Goal: Transaction & Acquisition: Book appointment/travel/reservation

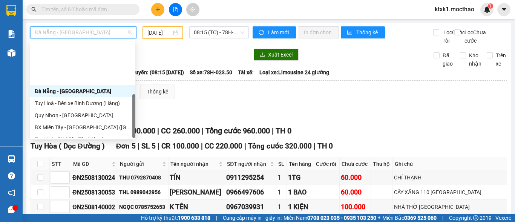
scroll to position [169, 0]
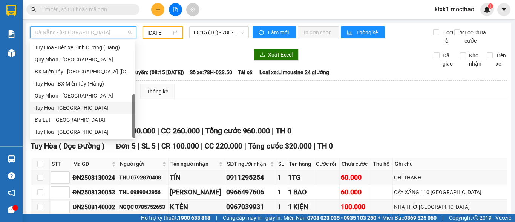
click at [77, 108] on div "Tuy Hòa - [GEOGRAPHIC_DATA]" at bounding box center [83, 108] width 96 height 8
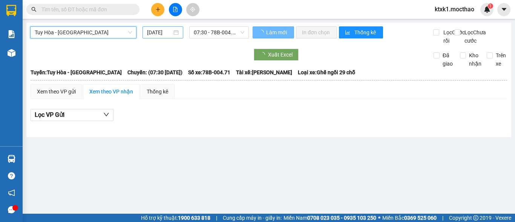
click at [154, 31] on input "[DATE]" at bounding box center [159, 32] width 25 height 8
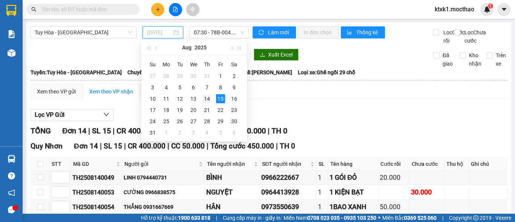
click at [210, 102] on div "14" at bounding box center [206, 98] width 9 height 9
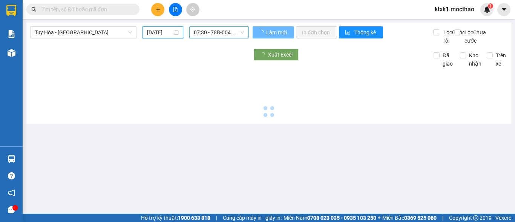
click at [210, 35] on span "07:30 - 78B-004.71" at bounding box center [219, 32] width 51 height 11
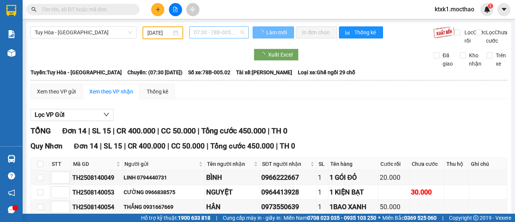
type input "[DATE]"
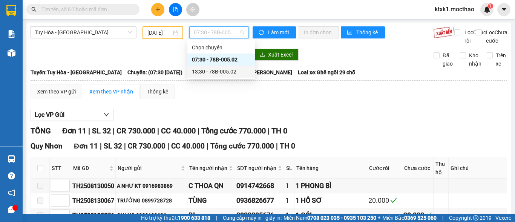
click at [211, 71] on div "13:30 - 78B-005.02" at bounding box center [221, 71] width 59 height 8
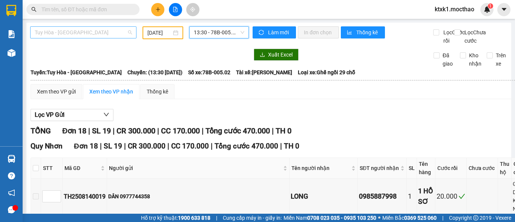
click at [86, 32] on span "Tuy Hòa - [GEOGRAPHIC_DATA]" at bounding box center [83, 32] width 97 height 11
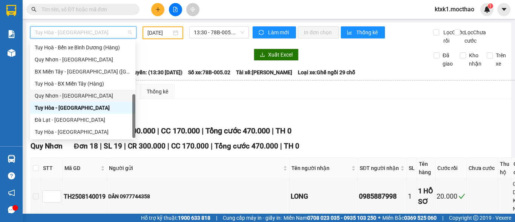
click at [75, 93] on div "Quy Nhơn - [GEOGRAPHIC_DATA]" at bounding box center [83, 96] width 96 height 8
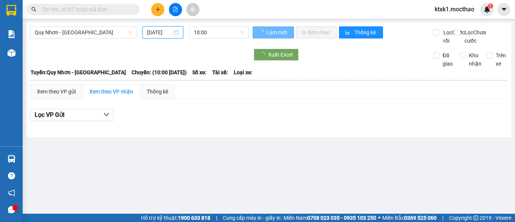
click at [154, 32] on input "[DATE]" at bounding box center [159, 32] width 25 height 8
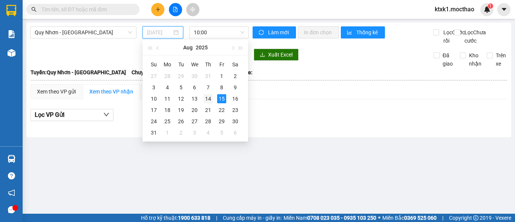
click at [212, 99] on div "14" at bounding box center [208, 98] width 9 height 9
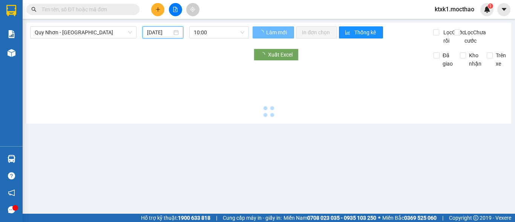
type input "[DATE]"
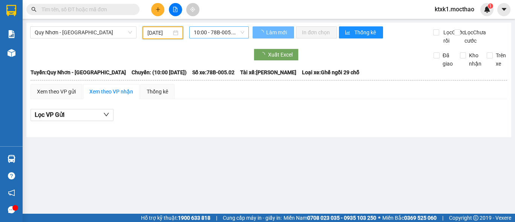
click at [212, 35] on span "10:00 - 78B-005.02" at bounding box center [219, 32] width 51 height 11
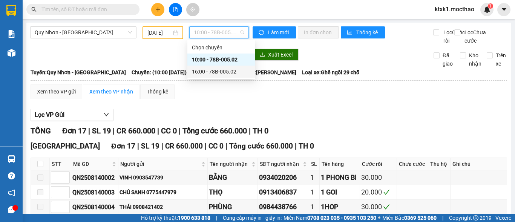
click at [222, 73] on div "16:00 - 78B-005.02" at bounding box center [221, 71] width 59 height 8
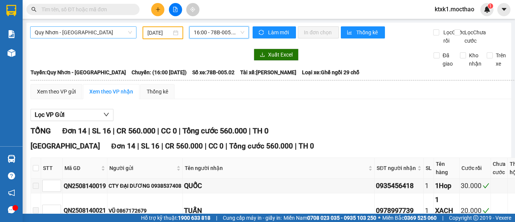
click at [81, 29] on span "Quy Nhơn - [GEOGRAPHIC_DATA]" at bounding box center [83, 32] width 97 height 11
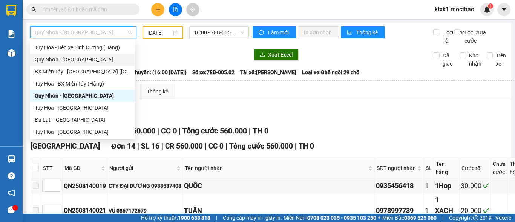
click at [55, 60] on div "Quy Nhơn - [GEOGRAPHIC_DATA]" at bounding box center [83, 59] width 96 height 8
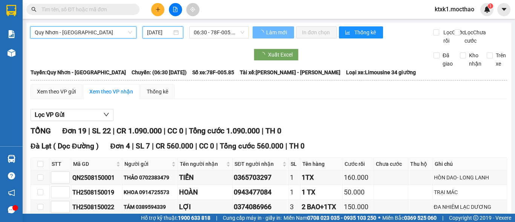
click at [158, 33] on input "[DATE]" at bounding box center [159, 32] width 25 height 8
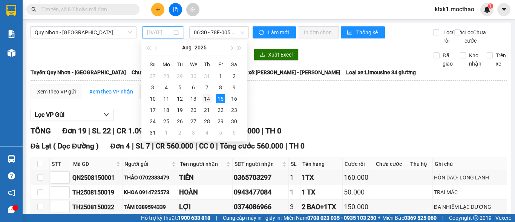
click at [206, 98] on div "14" at bounding box center [206, 98] width 9 height 9
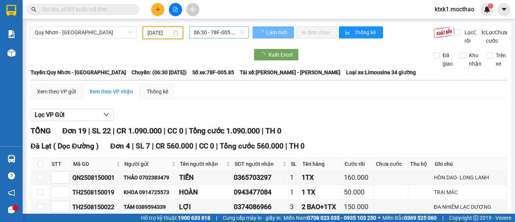
type input "[DATE]"
click at [219, 32] on span "06:30 - 78F-005.85" at bounding box center [219, 32] width 51 height 11
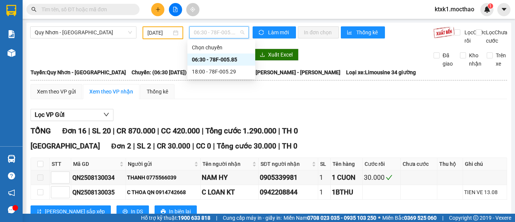
click at [223, 57] on div "06:30 - 78F-005.85" at bounding box center [221, 59] width 59 height 8
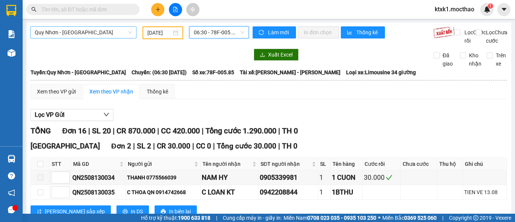
click at [88, 33] on span "Quy Nhơn - [GEOGRAPHIC_DATA]" at bounding box center [83, 32] width 97 height 11
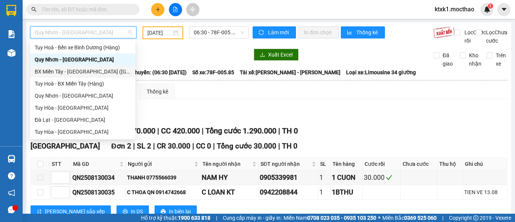
scroll to position [94, 0]
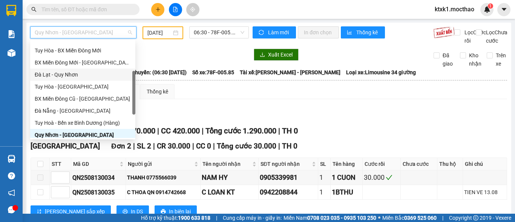
click at [57, 76] on div "Đà Lạt - Quy Nhơn" at bounding box center [83, 75] width 96 height 8
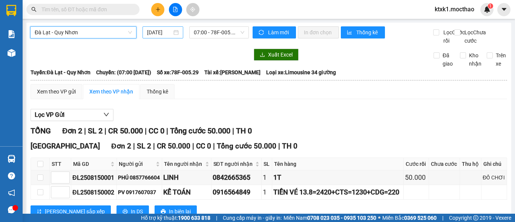
click at [160, 32] on input "[DATE]" at bounding box center [159, 32] width 25 height 8
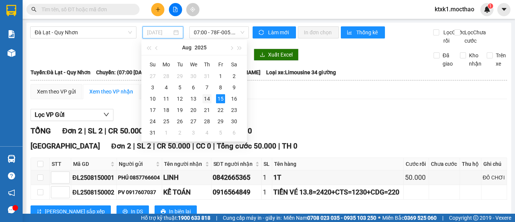
click at [209, 100] on div "14" at bounding box center [206, 98] width 9 height 9
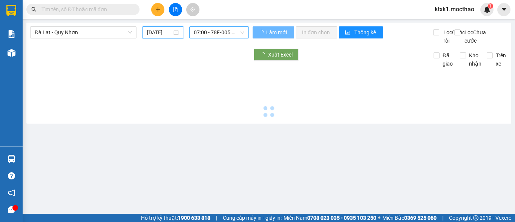
type input "[DATE]"
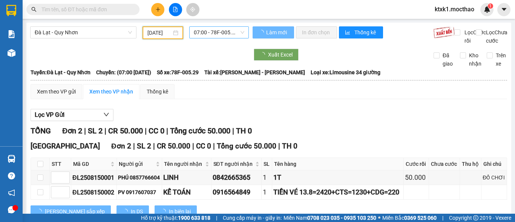
click at [211, 31] on span "07:00 - 78F-005.29" at bounding box center [219, 32] width 51 height 11
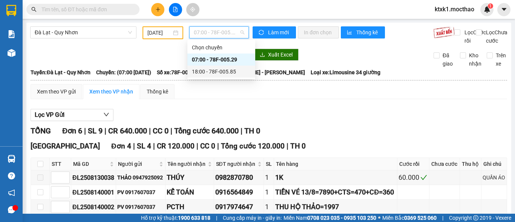
click at [207, 75] on div "18:00 - 78F-005.85" at bounding box center [221, 71] width 59 height 8
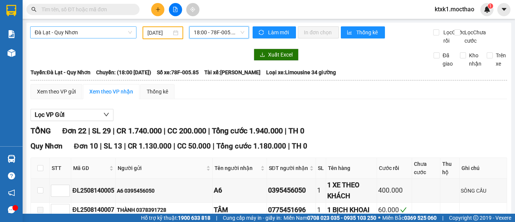
click at [94, 30] on span "Đà Lạt - Quy Nhơn" at bounding box center [83, 32] width 97 height 11
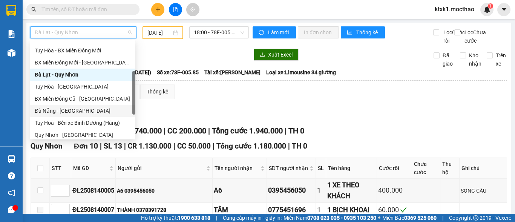
click at [72, 111] on div "Đà Nẵng - [GEOGRAPHIC_DATA]" at bounding box center [83, 111] width 96 height 8
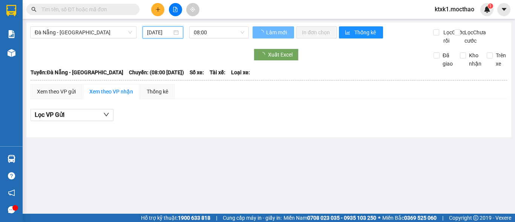
click at [160, 31] on input "[DATE]" at bounding box center [159, 32] width 25 height 8
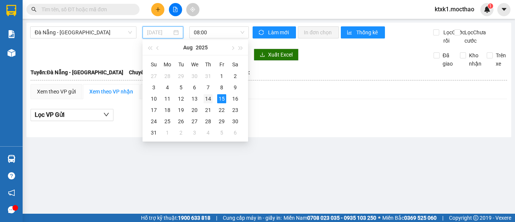
click at [210, 100] on div "14" at bounding box center [208, 98] width 9 height 9
type input "[DATE]"
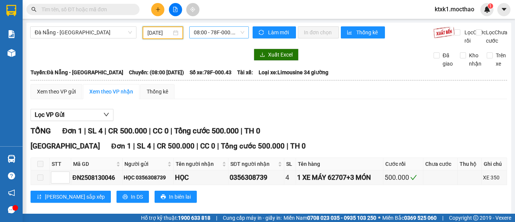
click at [204, 34] on span "08:00 - 78F-000.43" at bounding box center [219, 32] width 51 height 11
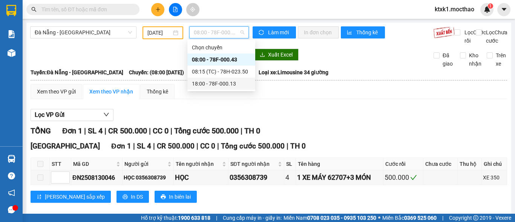
click at [227, 82] on div "18:00 - 78F-000.13" at bounding box center [221, 84] width 59 height 8
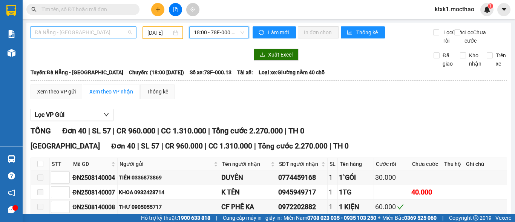
click at [74, 30] on span "Đà Nẵng - [GEOGRAPHIC_DATA]" at bounding box center [83, 32] width 97 height 11
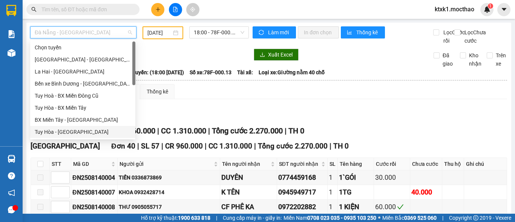
click at [70, 133] on div "Tuy Hòa - [GEOGRAPHIC_DATA]" at bounding box center [83, 132] width 96 height 8
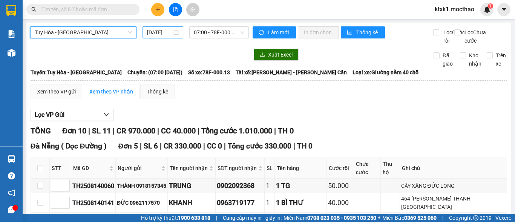
click at [163, 33] on input "[DATE]" at bounding box center [159, 32] width 25 height 8
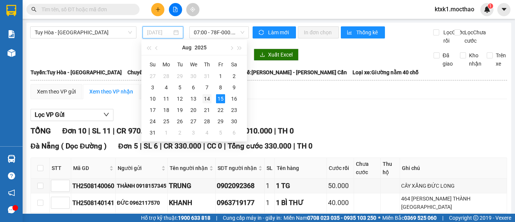
click at [209, 99] on div "14" at bounding box center [206, 98] width 9 height 9
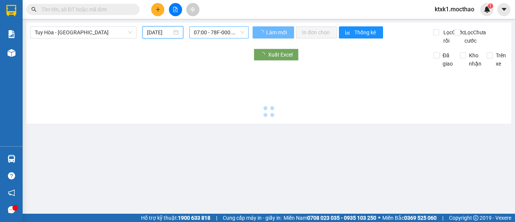
type input "[DATE]"
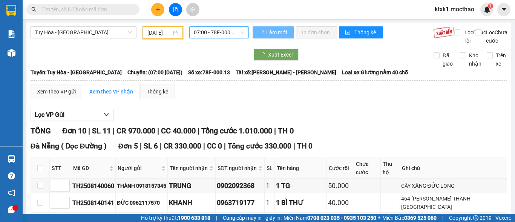
click at [214, 31] on span "07:00 - 78F-000.13" at bounding box center [219, 32] width 51 height 11
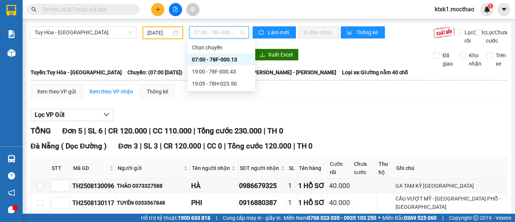
click at [223, 59] on div "07:00 - 78F-000.13" at bounding box center [221, 59] width 59 height 8
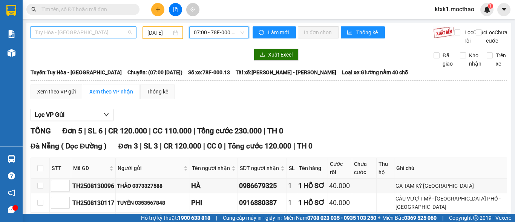
click at [92, 35] on span "Tuy Hòa - [GEOGRAPHIC_DATA]" at bounding box center [83, 32] width 97 height 11
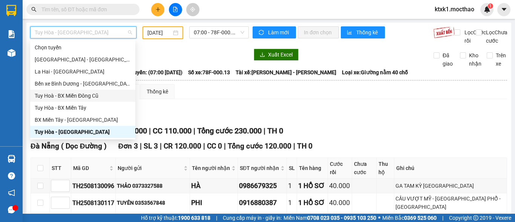
click at [88, 97] on div "Tuy Hoà - BX Miền Đông Cũ" at bounding box center [83, 96] width 96 height 8
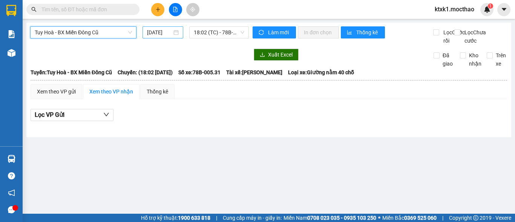
click at [156, 33] on input "[DATE]" at bounding box center [159, 32] width 25 height 8
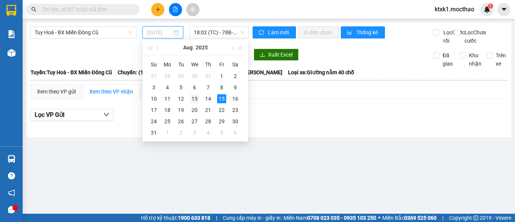
click at [193, 98] on div "13" at bounding box center [194, 98] width 9 height 9
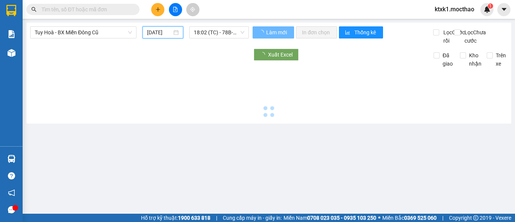
type input "[DATE]"
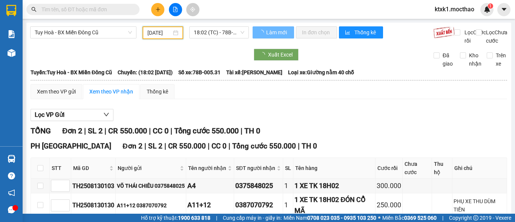
click at [212, 31] on span "18:02 (TC) - 78B-005.31" at bounding box center [219, 32] width 51 height 11
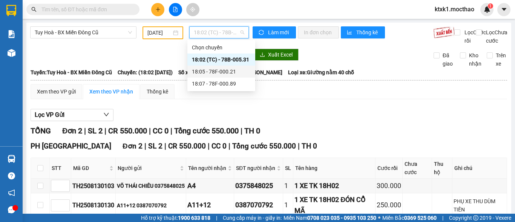
click at [230, 72] on div "18:05 - 78F-000.21" at bounding box center [221, 71] width 59 height 8
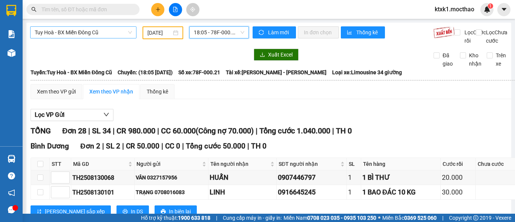
click at [76, 28] on span "Tuy Hoà - BX Miền Đông Cũ" at bounding box center [83, 32] width 97 height 11
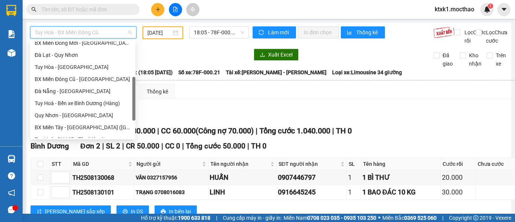
scroll to position [75, 0]
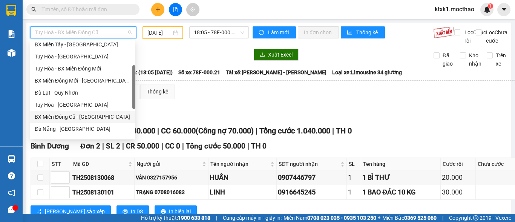
click at [80, 118] on div "BX Miền Đông Cũ - [GEOGRAPHIC_DATA]" at bounding box center [83, 117] width 96 height 8
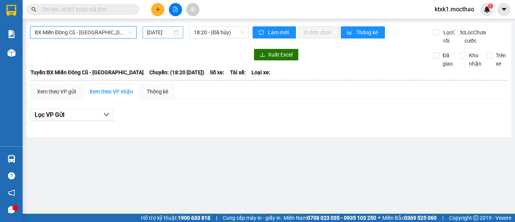
click at [157, 32] on input "[DATE]" at bounding box center [159, 32] width 25 height 8
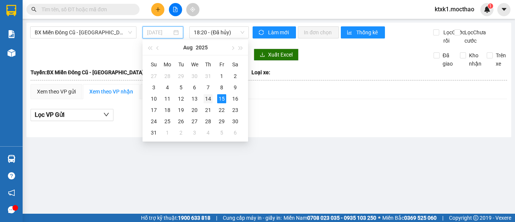
click at [209, 102] on div "14" at bounding box center [208, 98] width 9 height 9
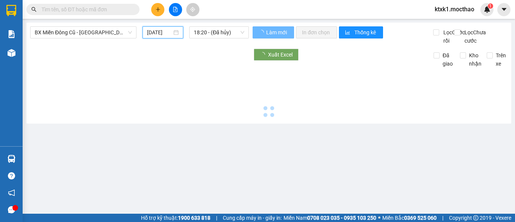
type input "[DATE]"
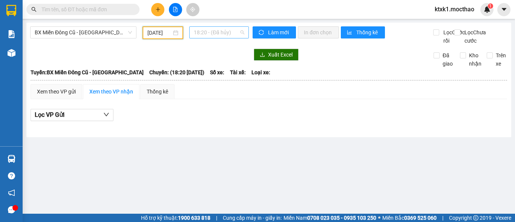
click at [218, 32] on span "18:20 - (Đã hủy)" at bounding box center [219, 32] width 51 height 11
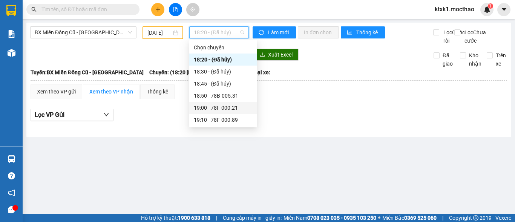
click at [231, 108] on div "19:00 - 78F-000.21" at bounding box center [223, 108] width 59 height 8
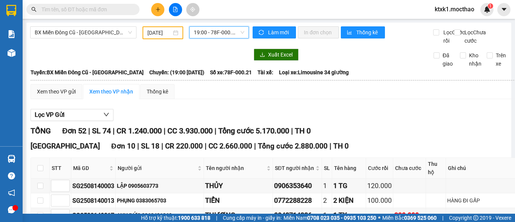
click at [208, 33] on span "19:00 - 78F-000.21" at bounding box center [219, 32] width 51 height 11
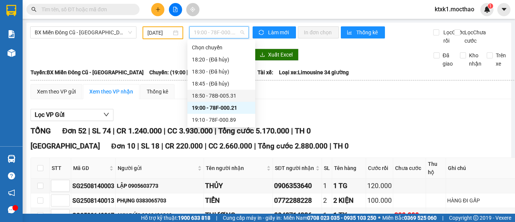
click at [222, 94] on div "18:50 - 78B-005.31" at bounding box center [221, 96] width 59 height 8
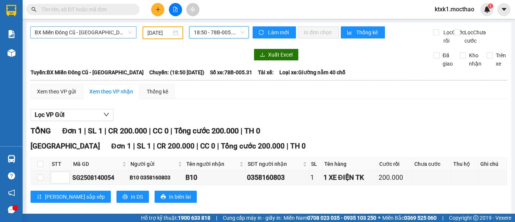
click at [83, 31] on span "BX Miền Đông Cũ - [GEOGRAPHIC_DATA]" at bounding box center [83, 32] width 97 height 11
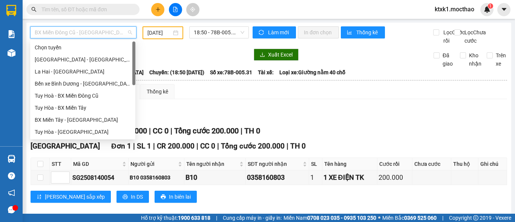
click at [88, 95] on div "Tuy Hoà - BX Miền Đông Cũ" at bounding box center [83, 96] width 96 height 8
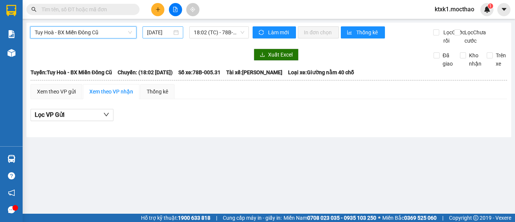
click at [155, 29] on input "[DATE]" at bounding box center [159, 32] width 25 height 8
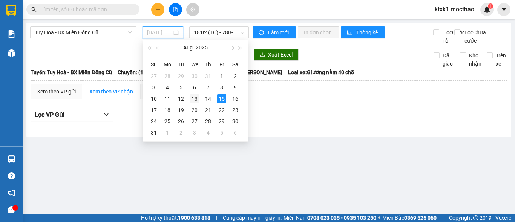
click at [195, 100] on div "13" at bounding box center [194, 98] width 9 height 9
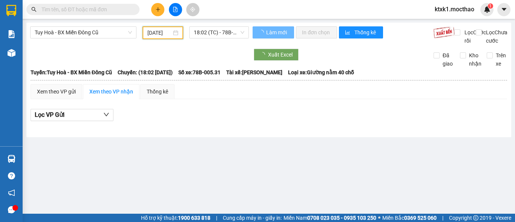
type input "[DATE]"
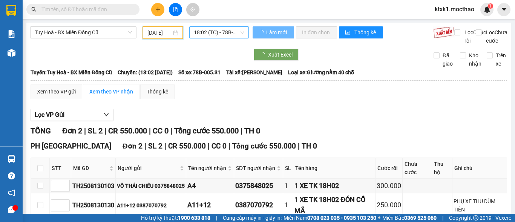
click at [212, 32] on span "18:02 (TC) - 78B-005.31" at bounding box center [219, 32] width 51 height 11
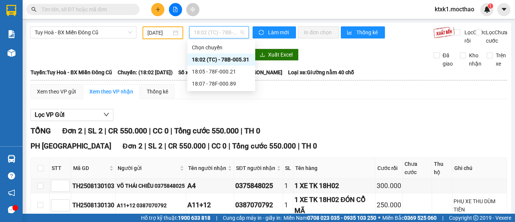
click at [232, 60] on div "18:02 (TC) - 78B-005.31" at bounding box center [221, 59] width 59 height 8
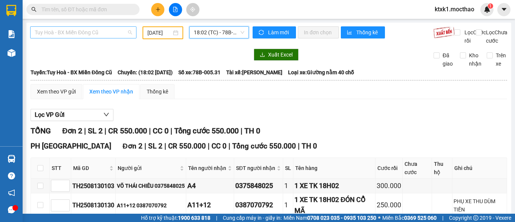
click at [71, 30] on span "Tuy Hoà - BX Miền Đông Cũ" at bounding box center [83, 32] width 97 height 11
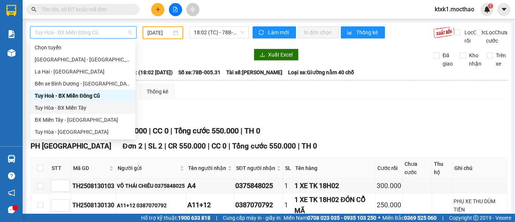
click at [76, 109] on div "Tuy Hòa - BX Miền Tây" at bounding box center [83, 108] width 96 height 8
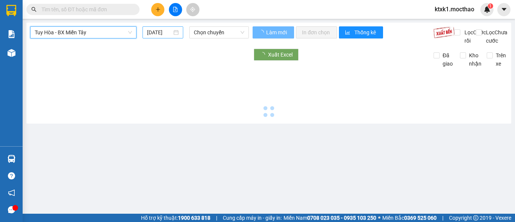
click at [156, 32] on input "[DATE]" at bounding box center [159, 32] width 25 height 8
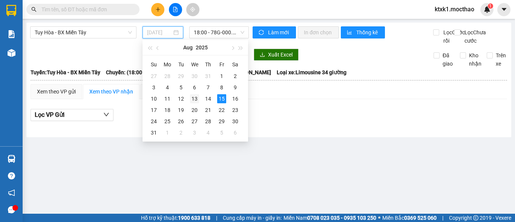
click at [197, 101] on div "13" at bounding box center [194, 98] width 9 height 9
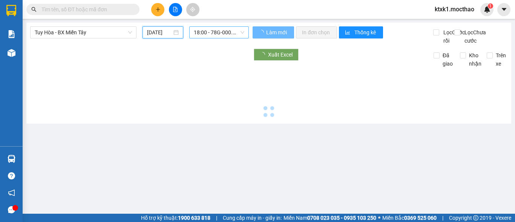
type input "[DATE]"
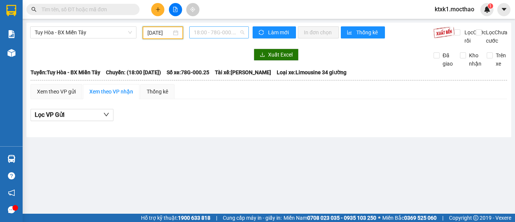
click at [204, 31] on span "18:00 - 78G-000.25" at bounding box center [219, 32] width 51 height 11
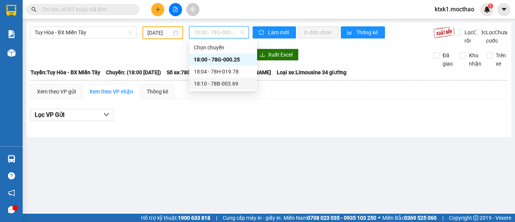
click at [235, 85] on div "18:10 - 78B-003.69" at bounding box center [223, 84] width 59 height 8
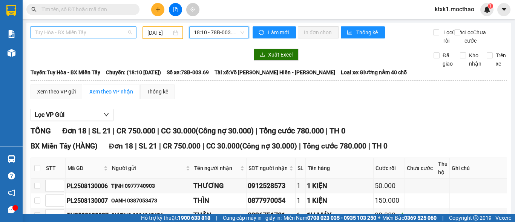
click at [80, 33] on span "Tuy Hòa - BX Miền Tây" at bounding box center [83, 32] width 97 height 11
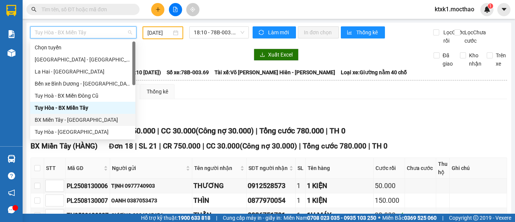
click at [78, 121] on div "BX Miền Tây - [GEOGRAPHIC_DATA]" at bounding box center [83, 120] width 96 height 8
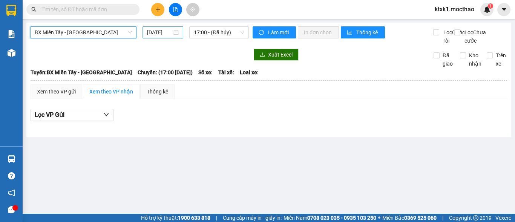
click at [156, 31] on input "[DATE]" at bounding box center [159, 32] width 25 height 8
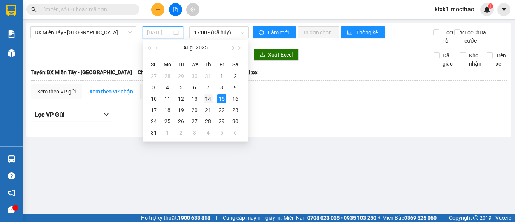
click at [207, 98] on div "14" at bounding box center [208, 98] width 9 height 9
type input "[DATE]"
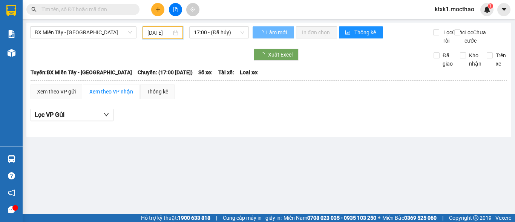
click at [205, 29] on span "17:00 - (Đã hủy)" at bounding box center [219, 32] width 51 height 11
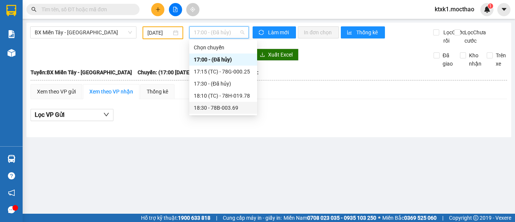
click at [228, 109] on div "18:30 - 78B-003.69" at bounding box center [223, 108] width 59 height 8
